Goal: Task Accomplishment & Management: Use online tool/utility

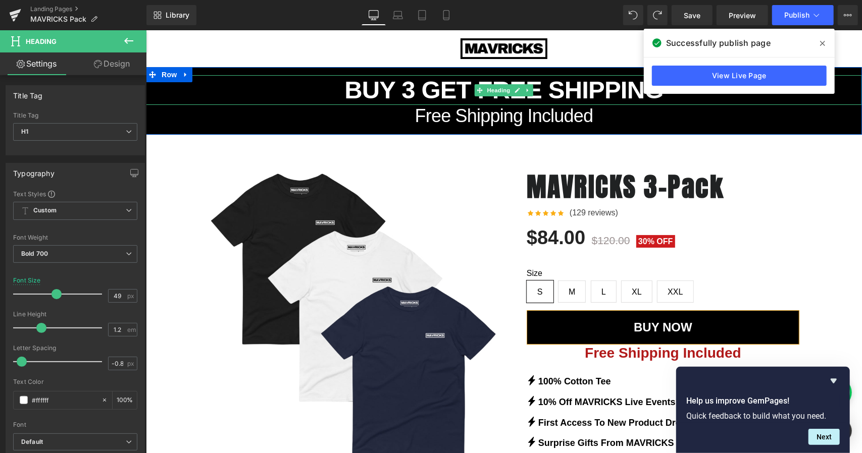
click at [462, 92] on h1 "BUY 3 GET FREE SHIPPING" at bounding box center [503, 90] width 716 height 30
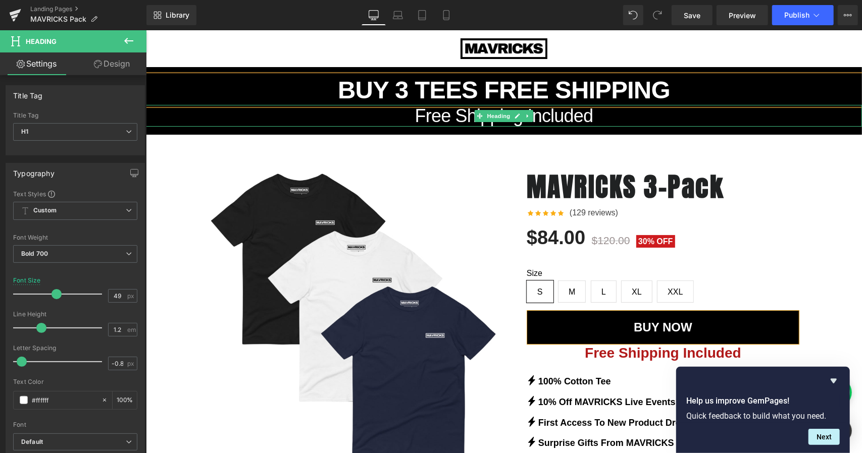
click at [440, 115] on span "Free Shipping Included" at bounding box center [503, 115] width 178 height 21
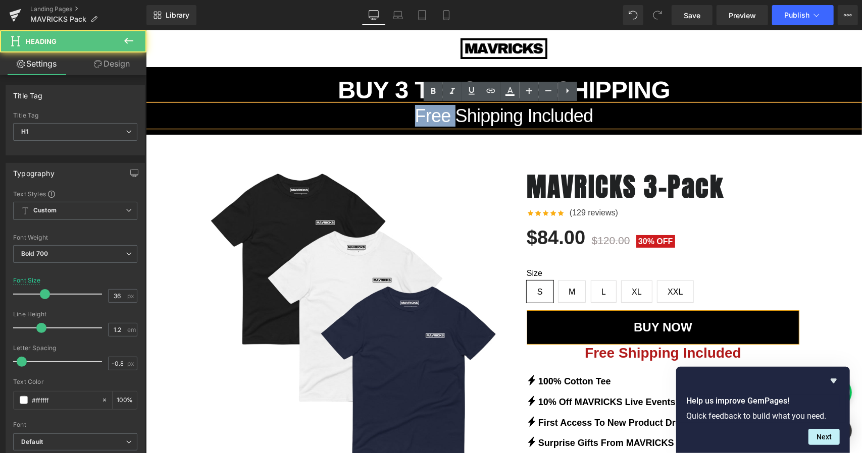
click at [440, 115] on span "Free Shipping Included" at bounding box center [503, 115] width 178 height 21
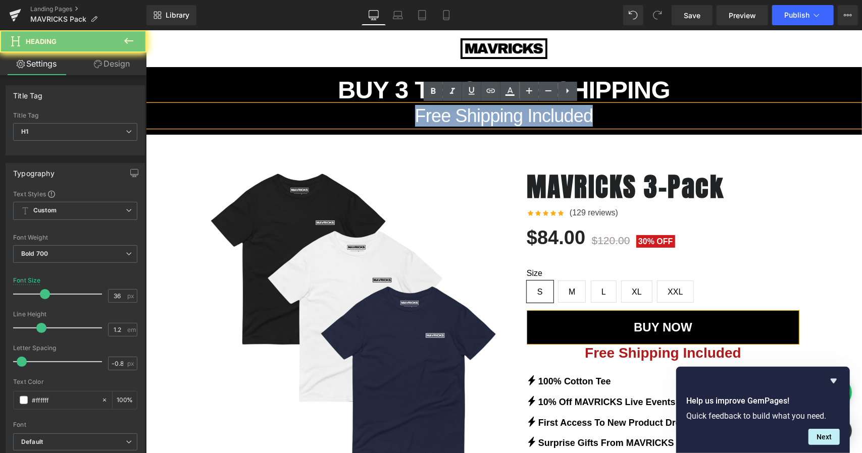
click at [440, 115] on span "Free Shipping Included" at bounding box center [503, 115] width 178 height 21
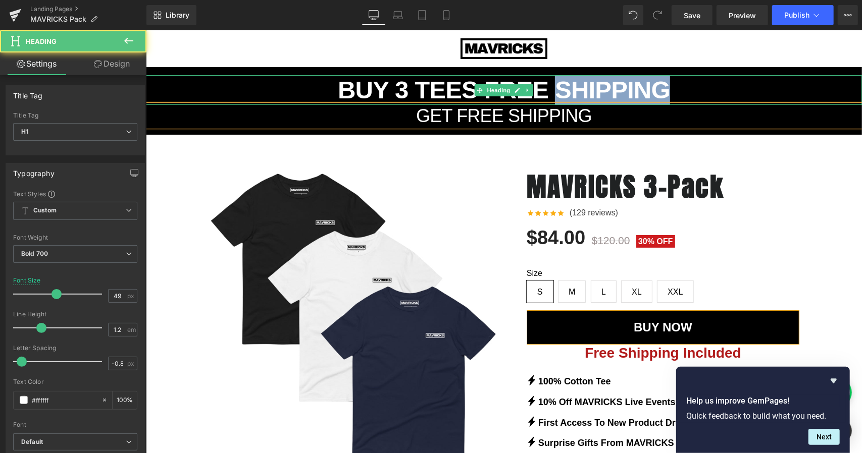
drag, startPoint x: 662, startPoint y: 90, endPoint x: 555, endPoint y: 91, distance: 107.5
click at [555, 91] on h1 "BUY 3 TEES FREE SHIPPING" at bounding box center [503, 90] width 716 height 30
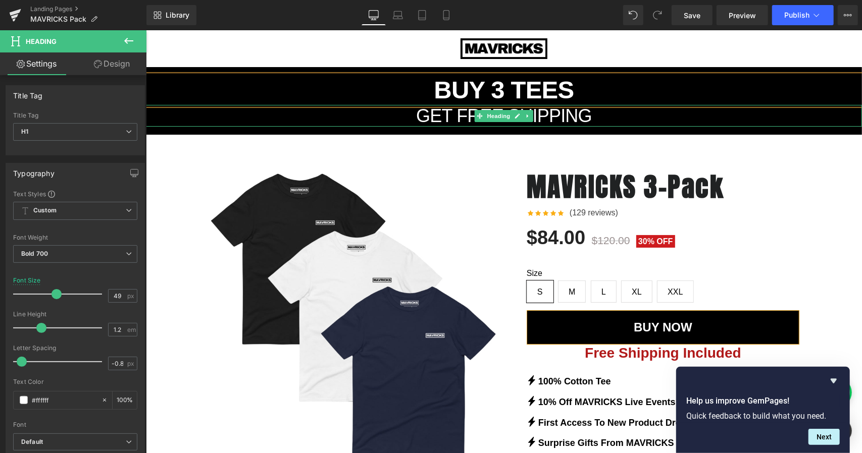
click at [581, 117] on span "GET FREE SHIPPING" at bounding box center [504, 115] width 176 height 21
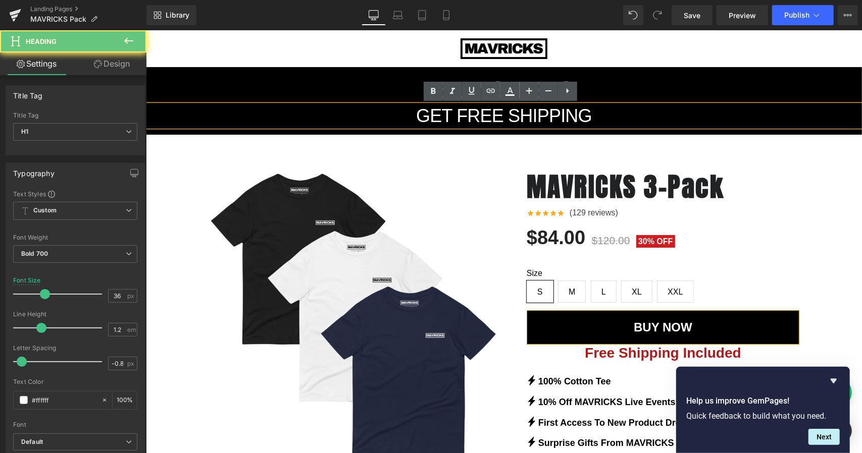
click at [505, 118] on span "GET FREE SHIPPING" at bounding box center [504, 115] width 176 height 21
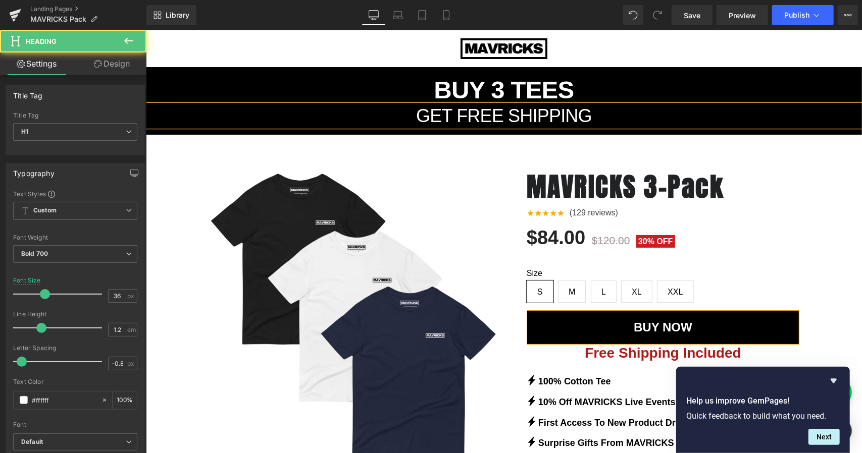
click at [454, 112] on span "GET FREE SHIPPING" at bounding box center [504, 115] width 176 height 21
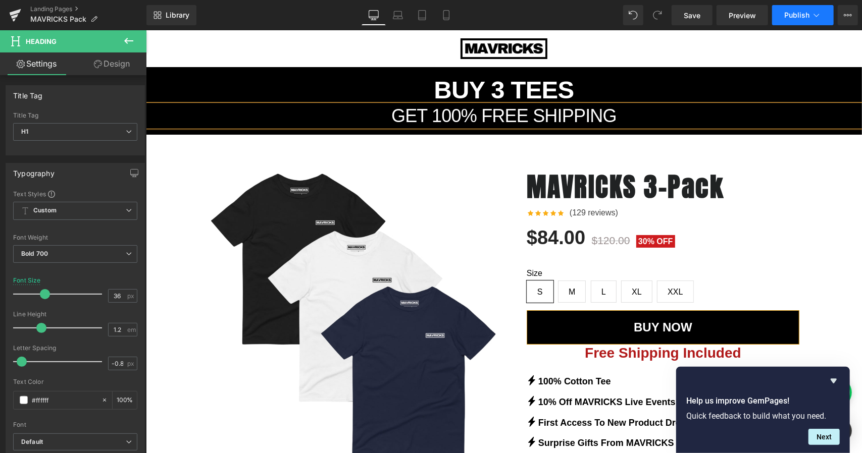
click at [787, 13] on span "Publish" at bounding box center [796, 15] width 25 height 8
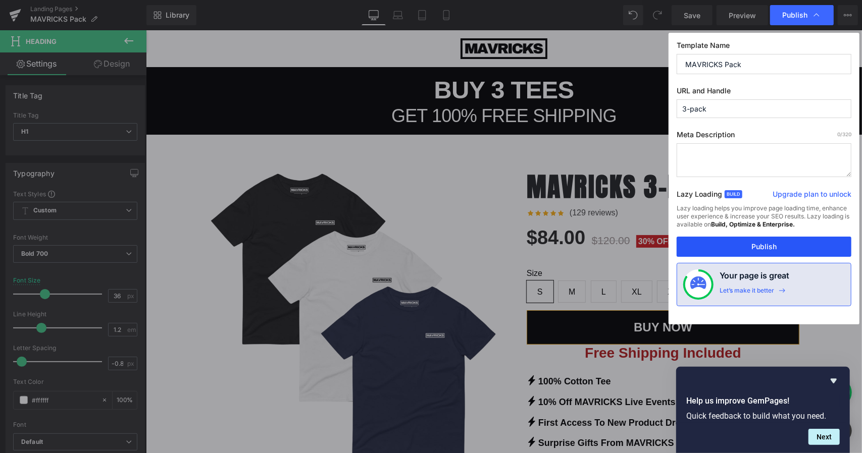
click at [754, 242] on button "Publish" at bounding box center [764, 247] width 175 height 20
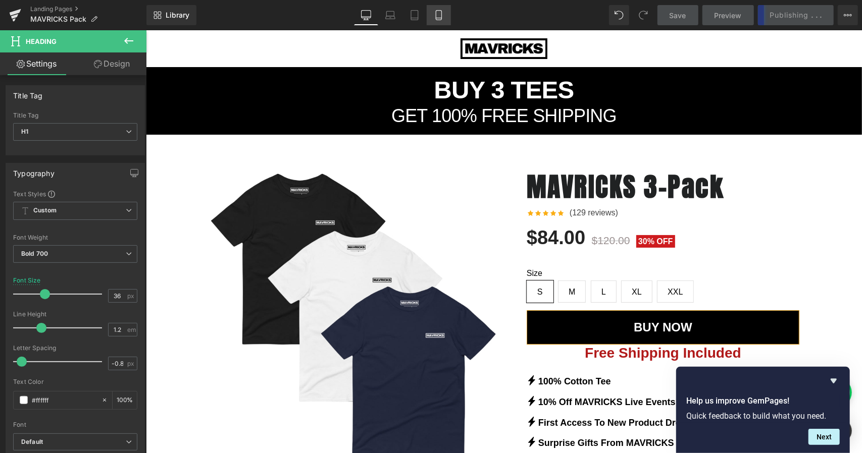
click at [438, 12] on icon at bounding box center [439, 15] width 10 height 10
type input "34"
type input "100"
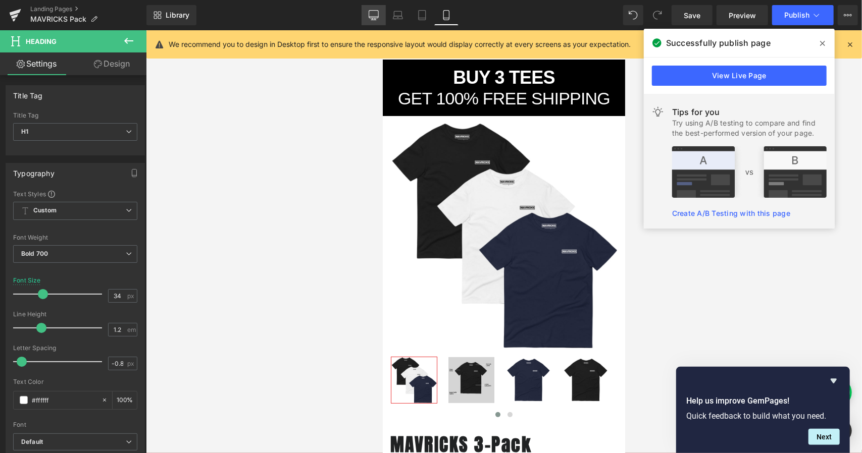
click at [380, 16] on link "Desktop" at bounding box center [373, 15] width 24 height 20
type input "36"
type input "100"
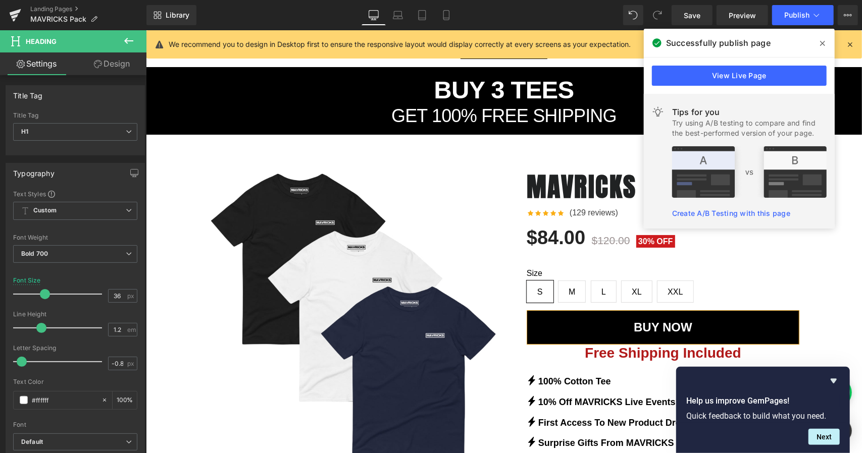
scroll to position [21, 0]
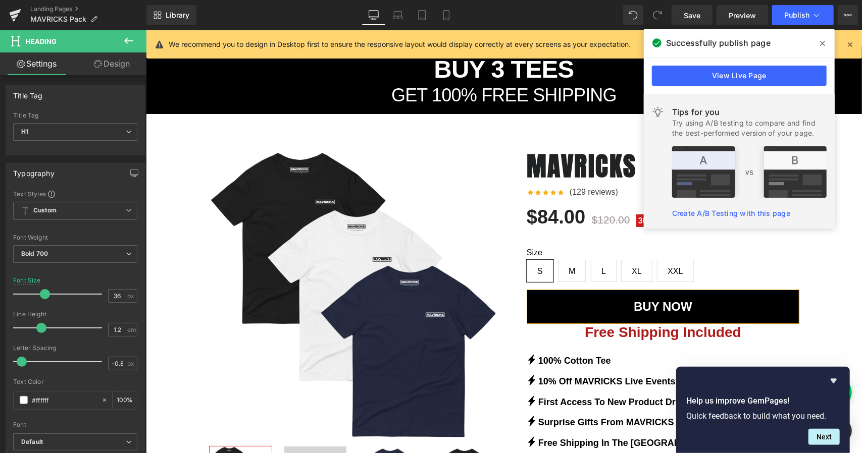
click at [819, 43] on span at bounding box center [822, 43] width 16 height 16
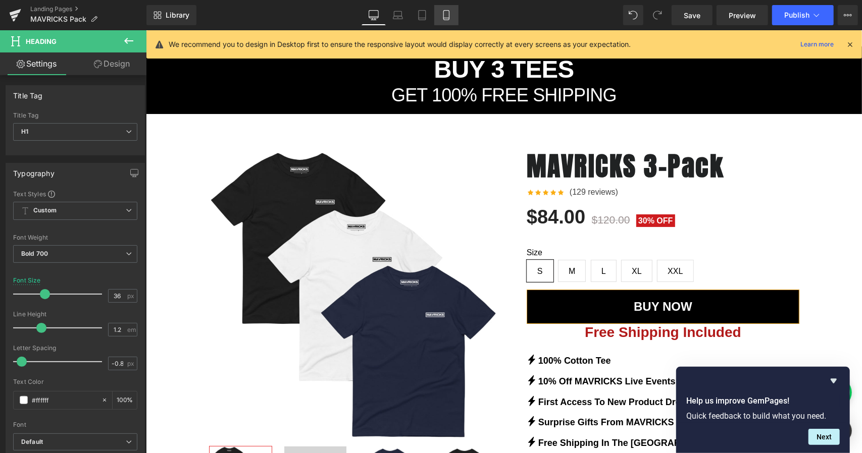
click at [450, 14] on icon at bounding box center [446, 15] width 10 height 10
type input "34"
type input "100"
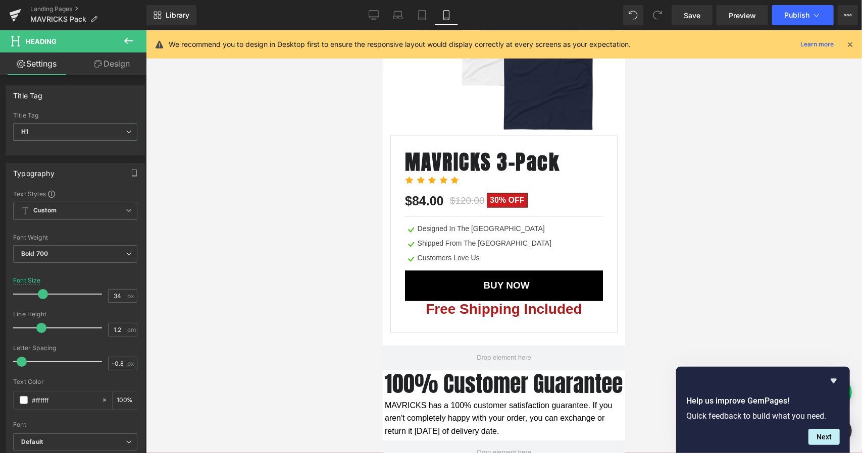
scroll to position [3725, 0]
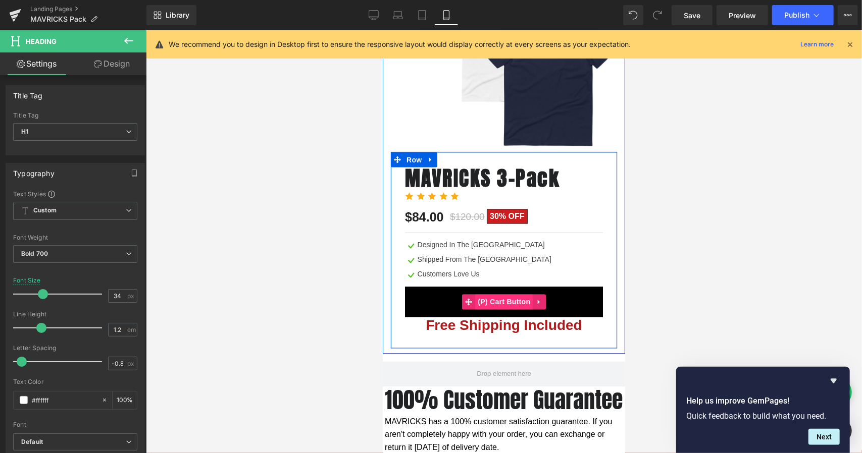
click at [501, 294] on span "(P) Cart Button" at bounding box center [504, 301] width 58 height 15
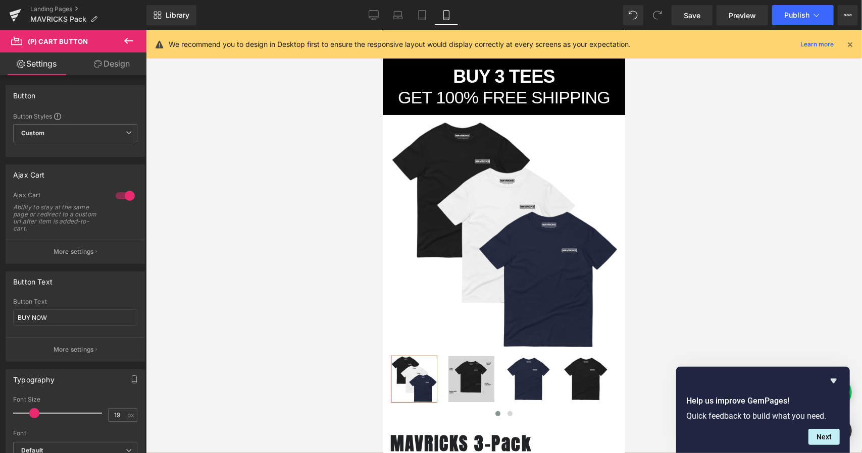
scroll to position [0, 0]
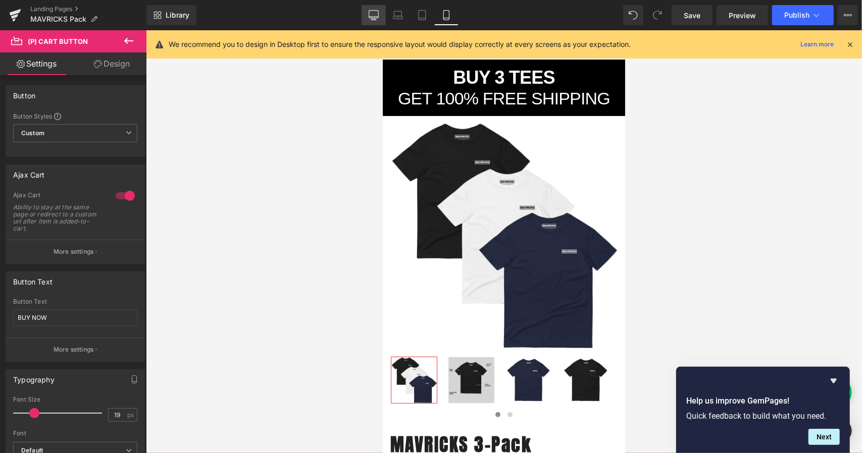
click at [377, 18] on icon at bounding box center [374, 15] width 10 height 8
type input "21"
type input "100"
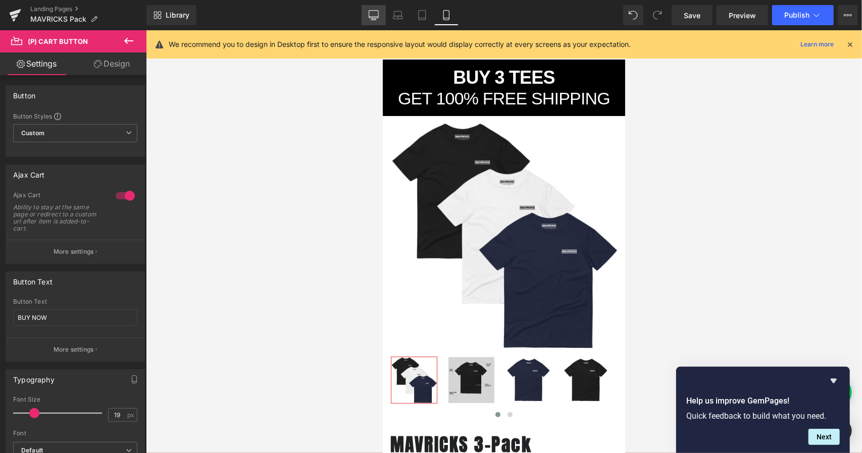
type input "100"
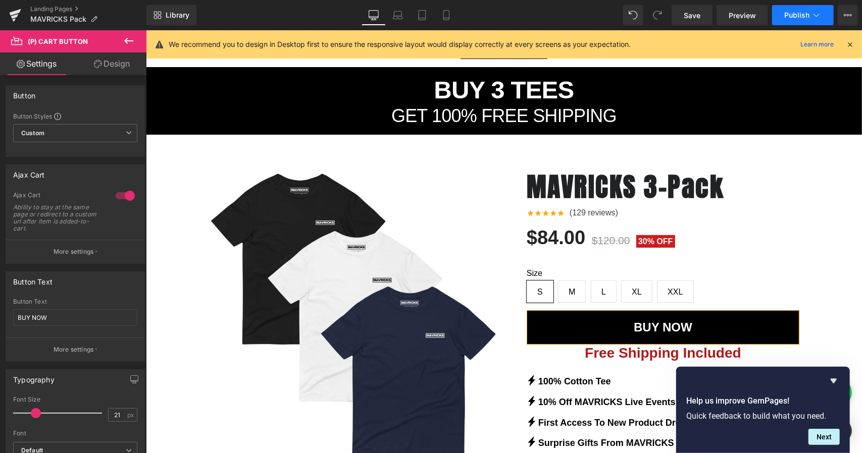
click at [823, 16] on button "Publish" at bounding box center [803, 15] width 62 height 20
click at [849, 13] on icon at bounding box center [848, 15] width 8 height 8
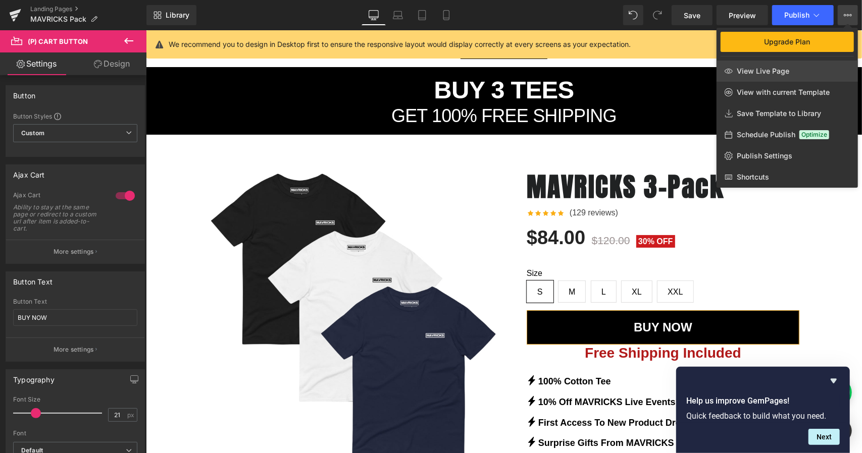
click at [785, 63] on link "View Live Page" at bounding box center [786, 71] width 141 height 21
